Goal: Information Seeking & Learning: Learn about a topic

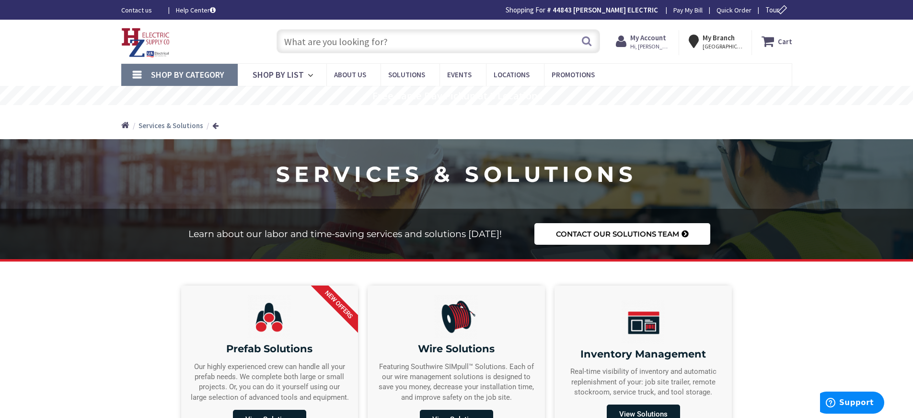
click at [401, 42] on input "text" at bounding box center [439, 41] width 324 height 24
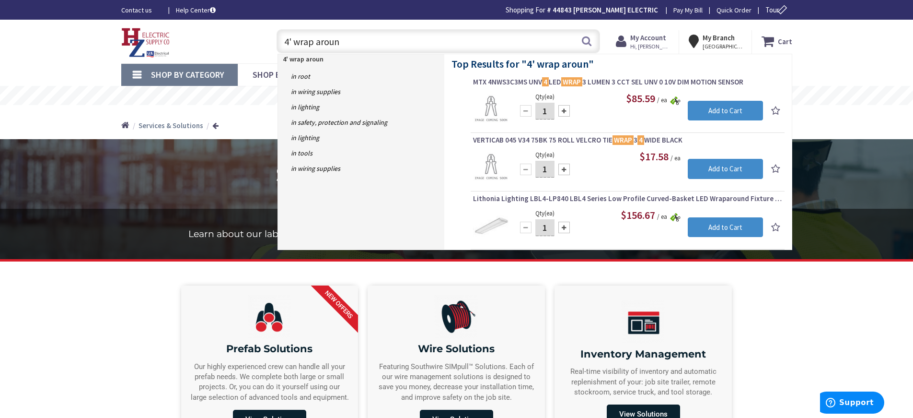
type input "4' wrap around"
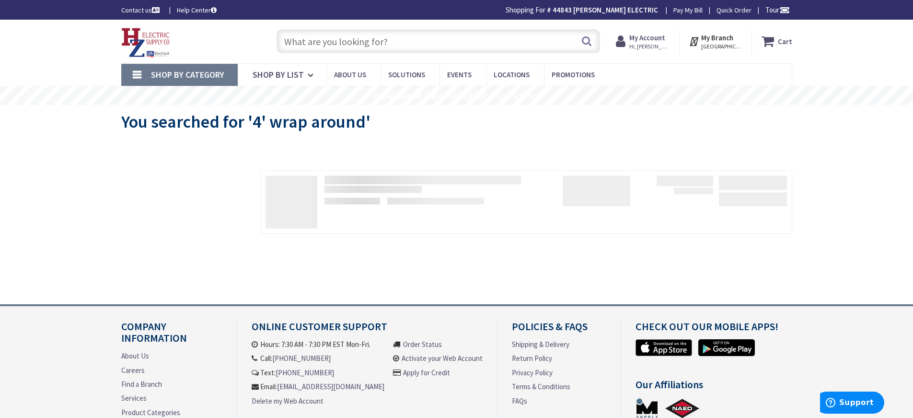
click at [456, 48] on input "text" at bounding box center [439, 41] width 324 height 24
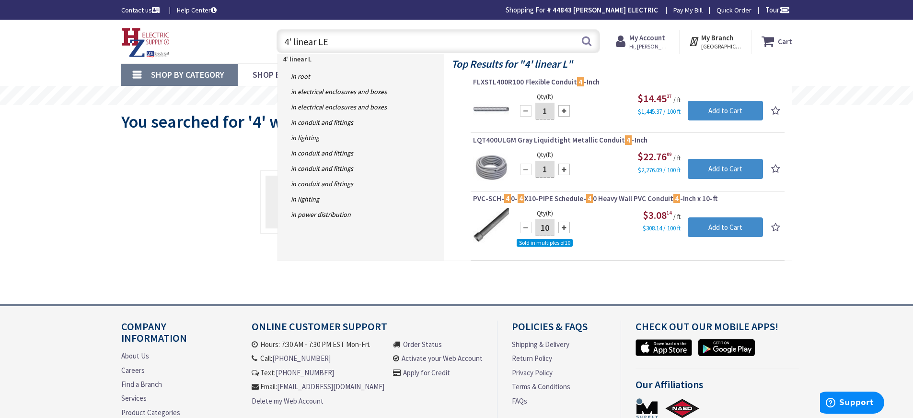
type input "4' linear LED"
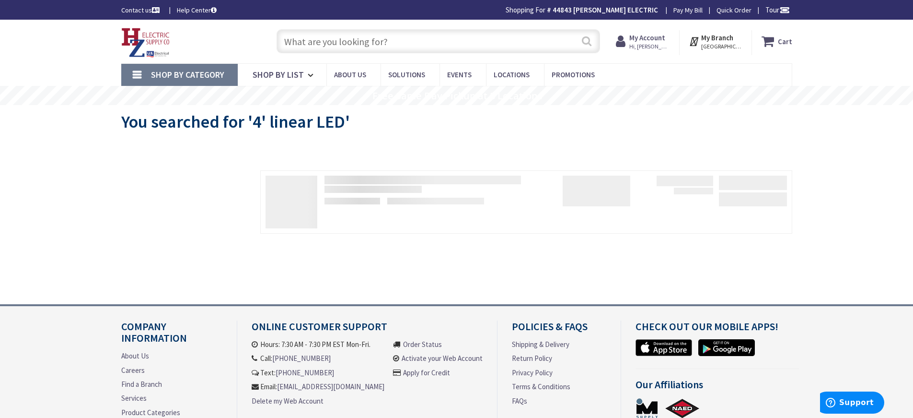
click at [587, 41] on button "Search" at bounding box center [587, 41] width 12 height 22
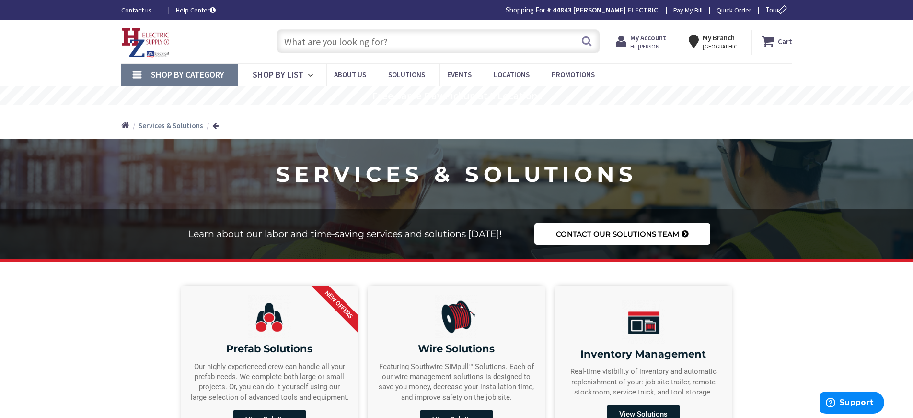
click at [324, 45] on input "text" at bounding box center [439, 41] width 324 height 24
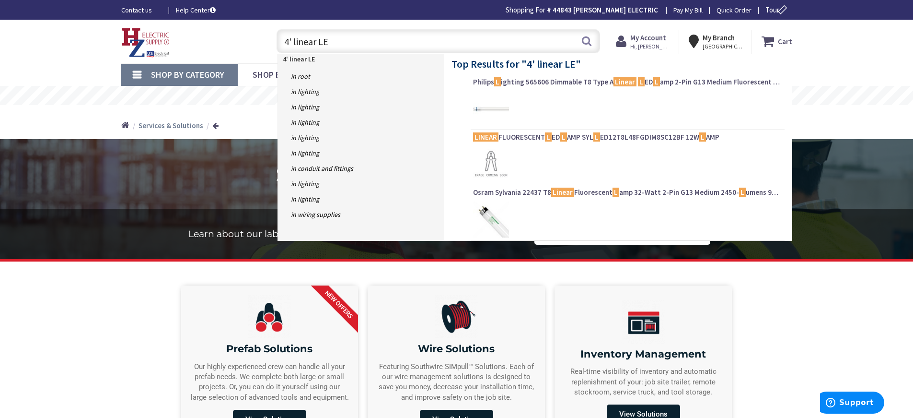
type input "4' linear LED"
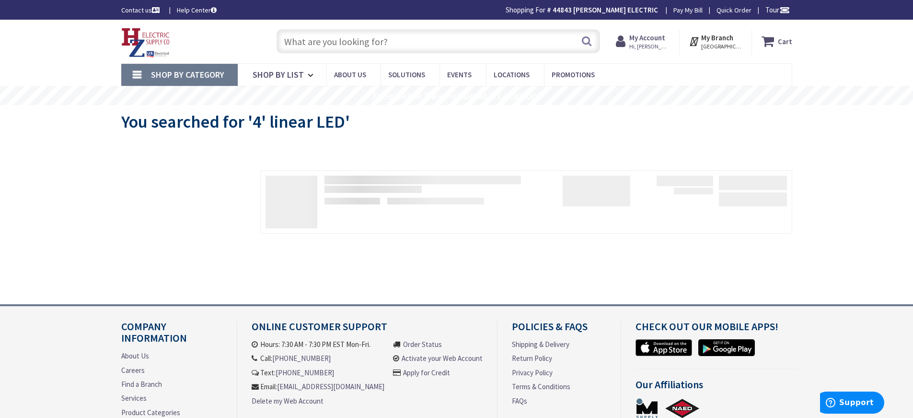
click at [467, 47] on input "text" at bounding box center [439, 41] width 324 height 24
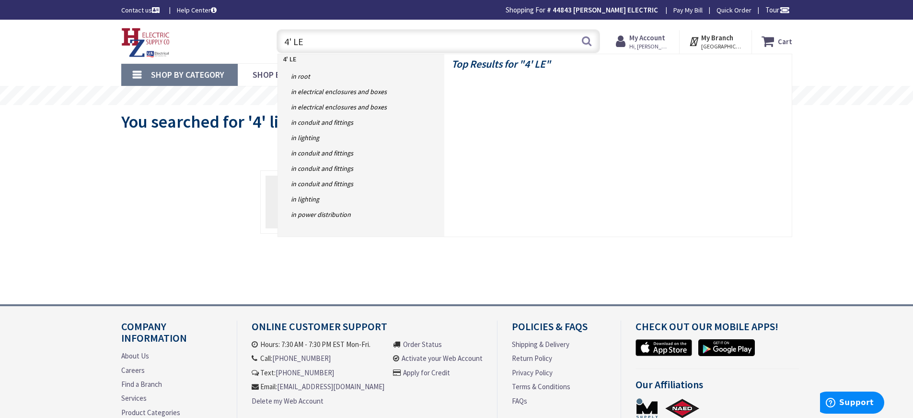
type input "4' LED"
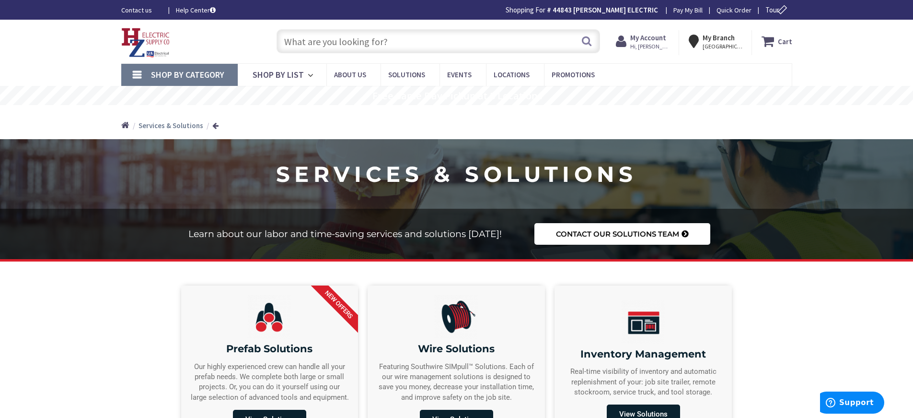
click at [282, 43] on input "text" at bounding box center [439, 41] width 324 height 24
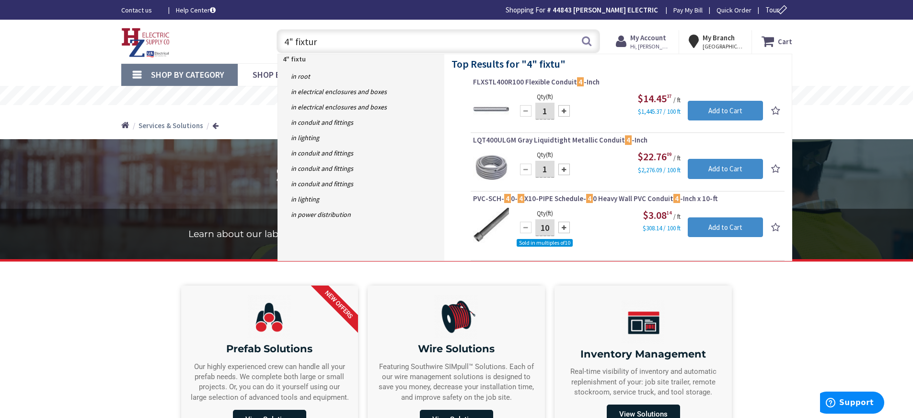
type input "4" fixture"
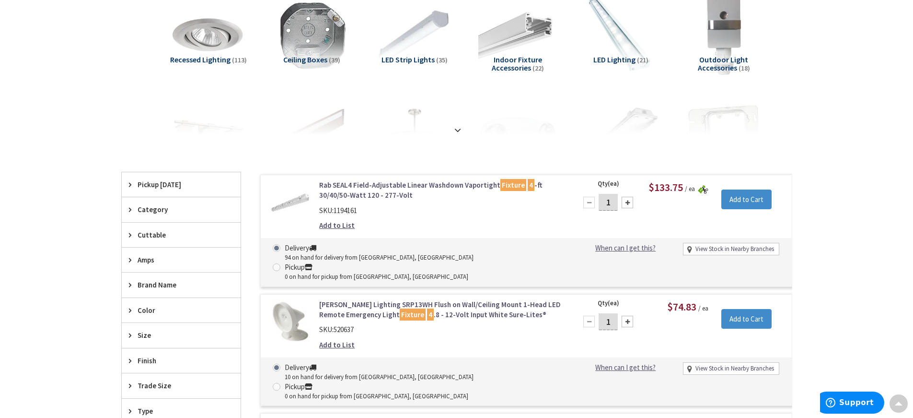
scroll to position [144, 0]
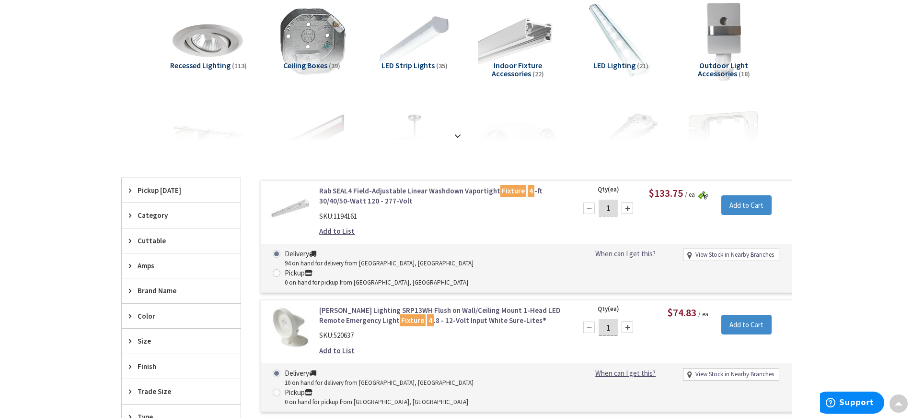
click at [390, 68] on span "LED Strip Lights" at bounding box center [408, 65] width 53 height 10
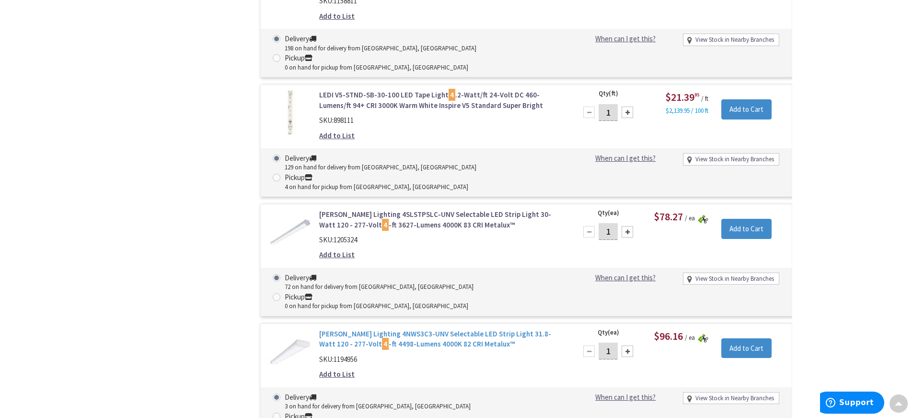
scroll to position [767, 0]
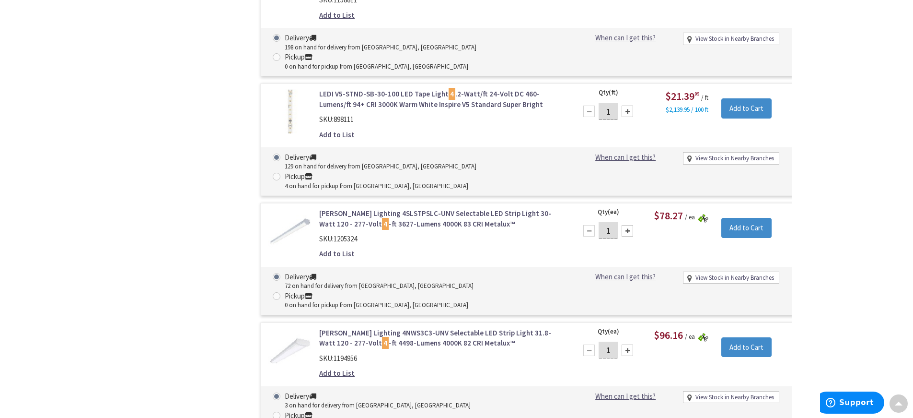
click at [386, 328] on link "Cooper Lighting 4NWS3C3-UNV Selectable LED Strip Light 31.8-Watt 120 - 277-Volt…" at bounding box center [441, 338] width 244 height 21
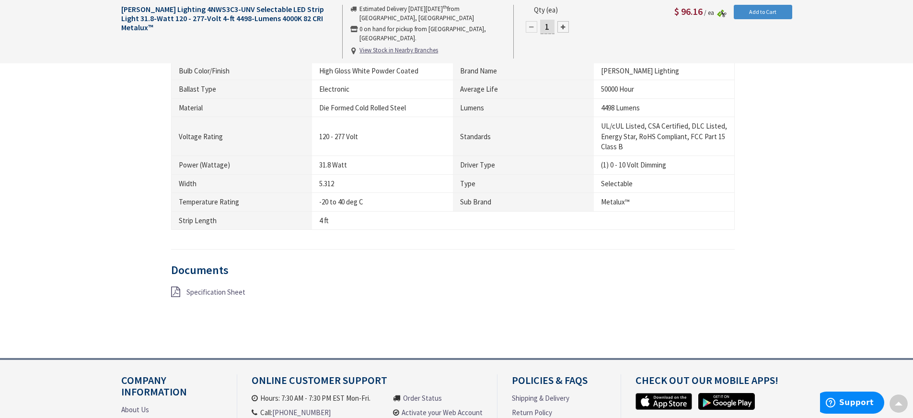
scroll to position [575, 0]
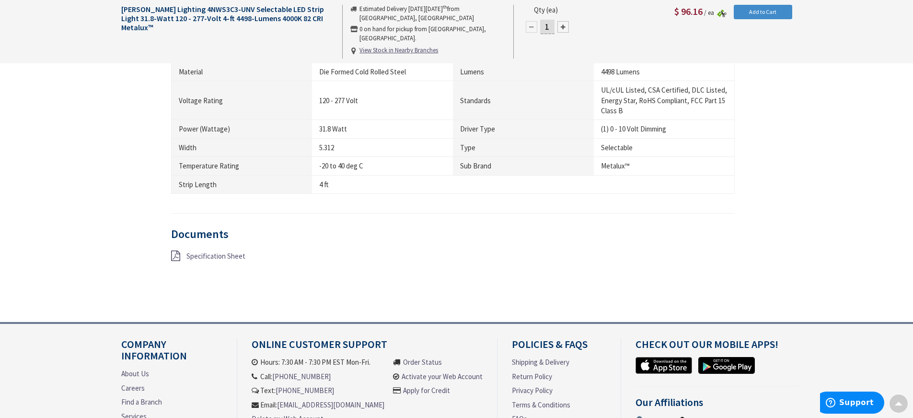
click at [208, 256] on span "Specification Sheet" at bounding box center [216, 255] width 59 height 9
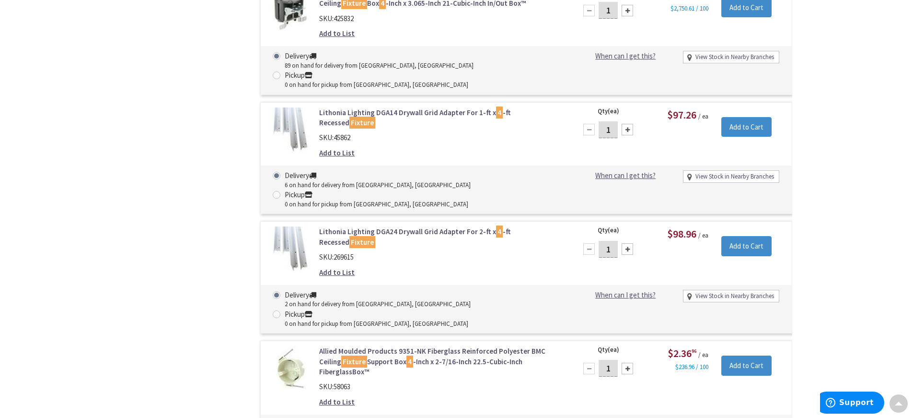
scroll to position [1233, 0]
